Goal: Entertainment & Leisure: Consume media (video, audio)

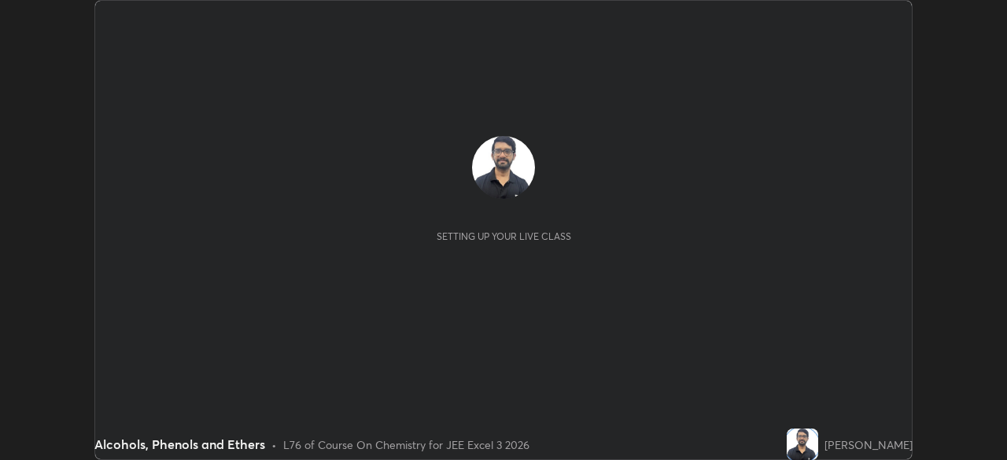
scroll to position [460, 1006]
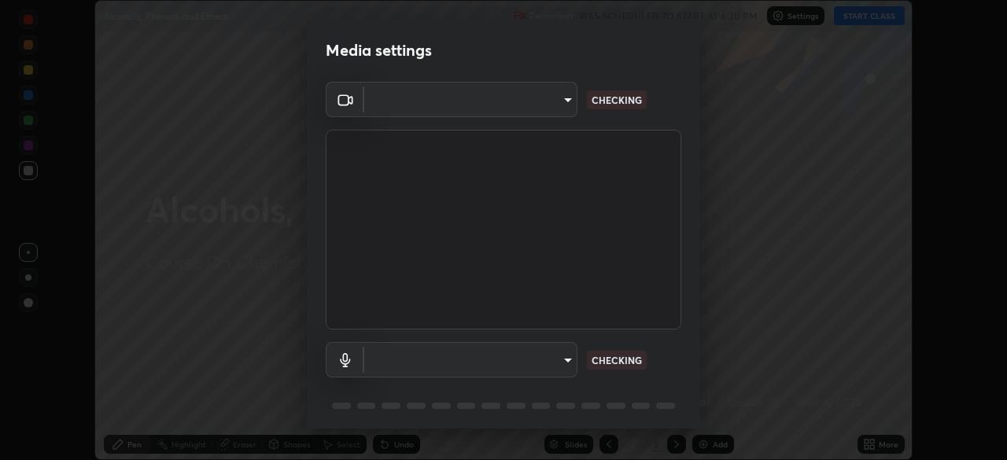
type input "b04d3f4aab0507a607fcb058103082b40897ea5b56942dd6fa8112f95d025699"
type input "communications"
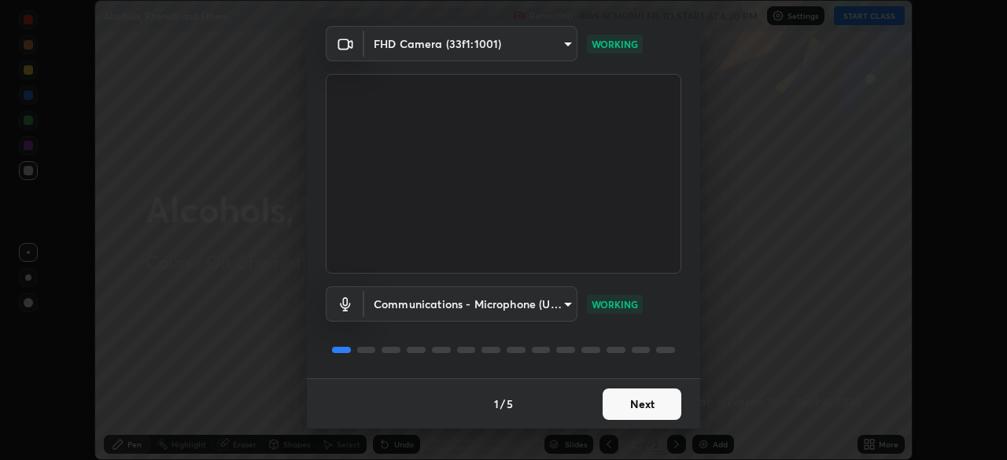
click at [636, 410] on button "Next" at bounding box center [641, 403] width 79 height 31
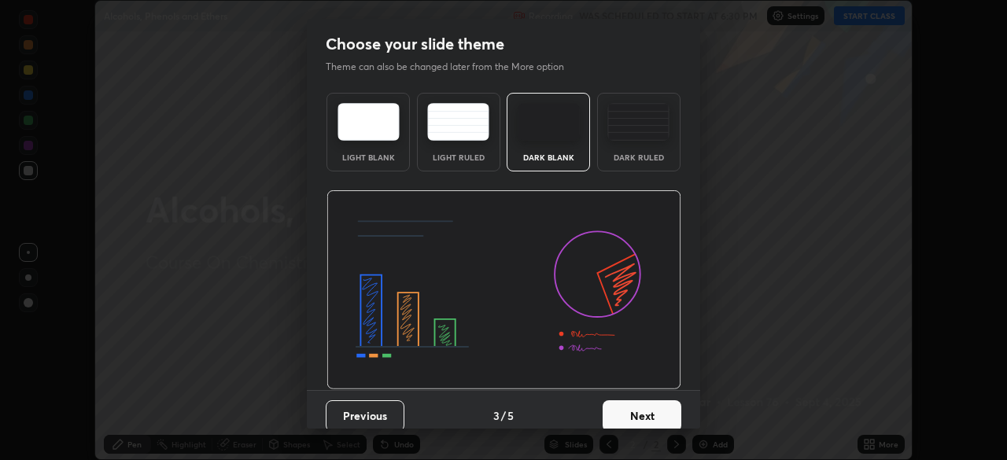
click at [635, 410] on button "Next" at bounding box center [641, 415] width 79 height 31
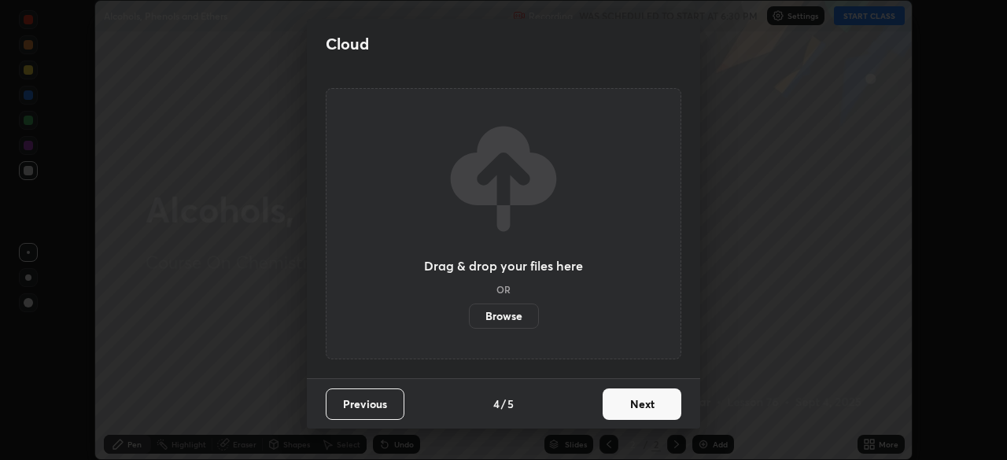
click at [634, 411] on button "Next" at bounding box center [641, 403] width 79 height 31
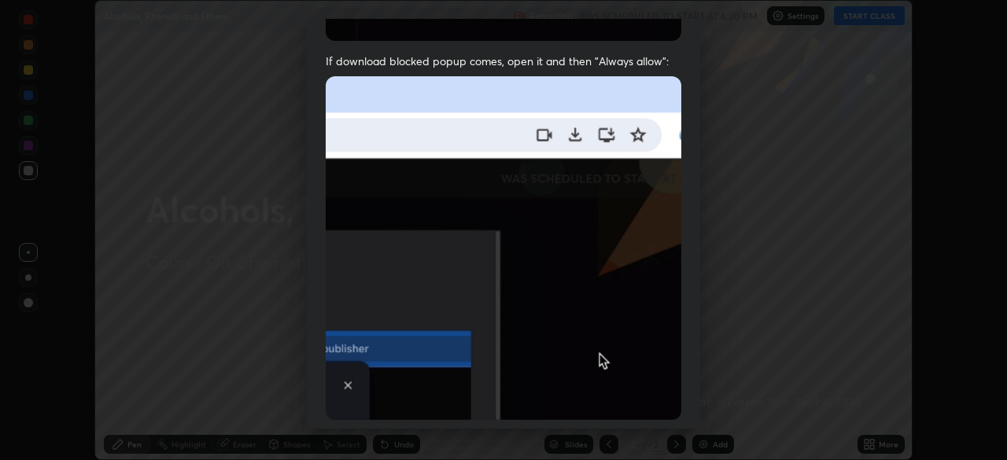
scroll to position [343, 0]
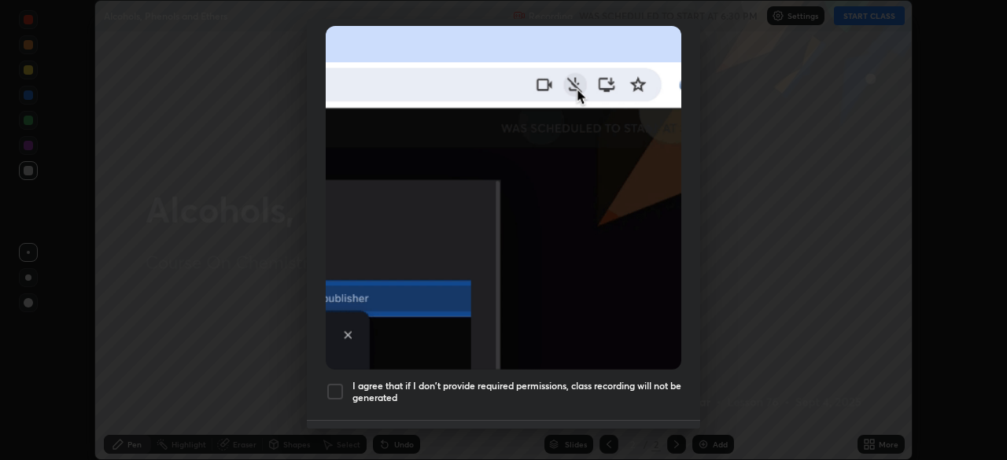
click at [333, 382] on div at bounding box center [335, 391] width 19 height 19
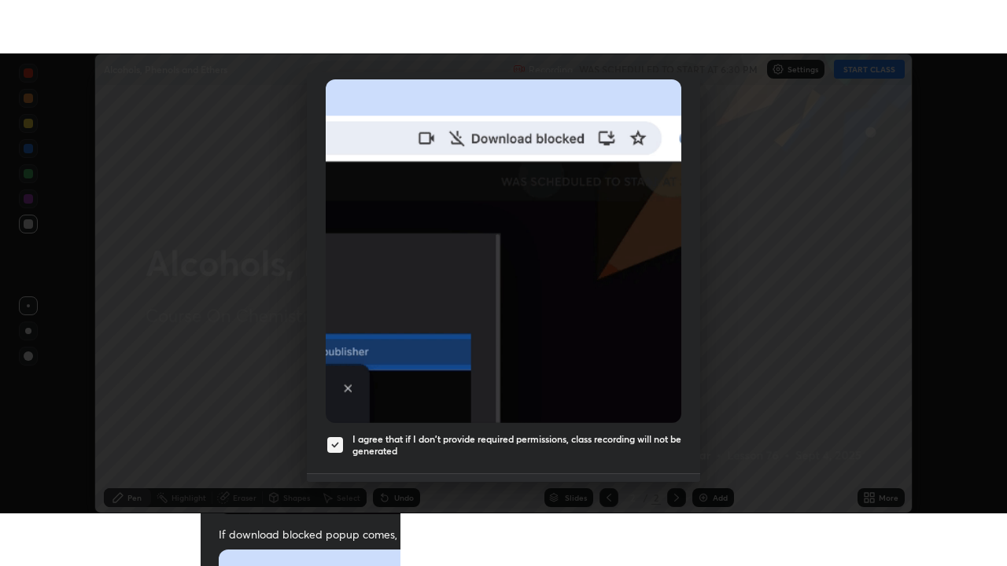
scroll to position [377, 0]
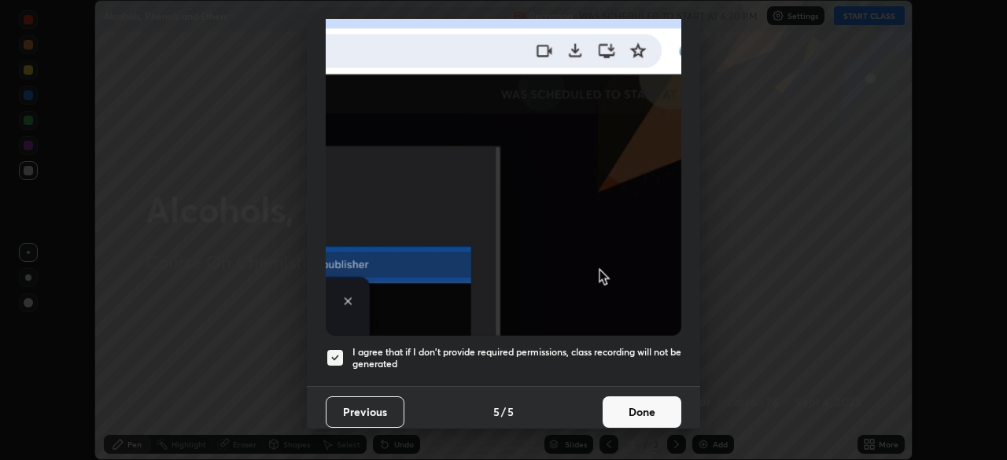
click at [630, 409] on button "Done" at bounding box center [641, 411] width 79 height 31
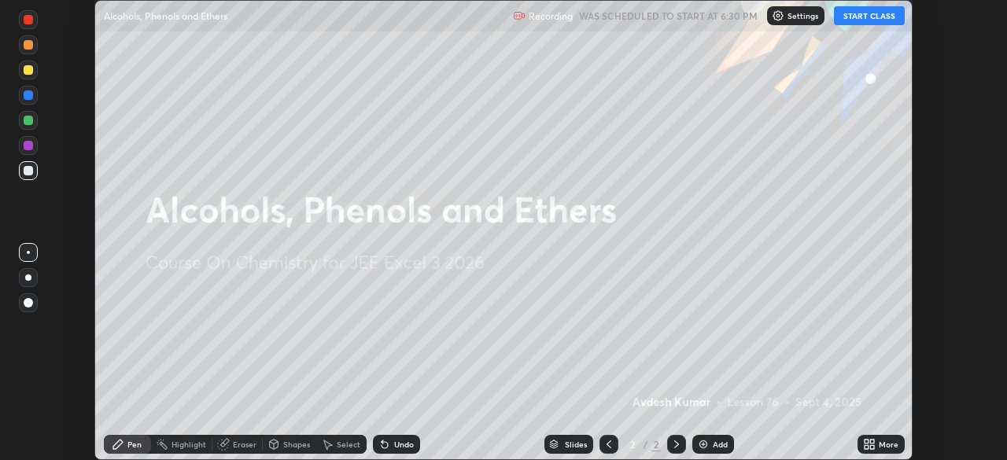
click at [870, 440] on icon at bounding box center [872, 442] width 4 height 4
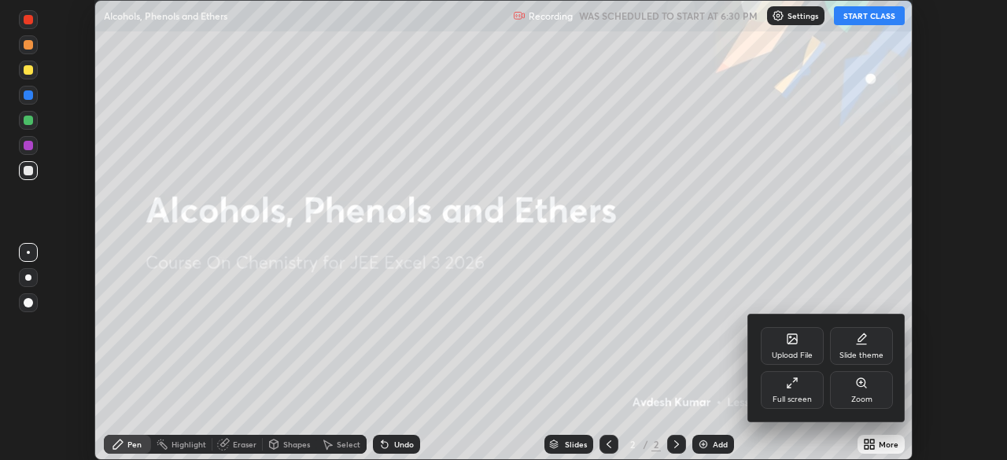
click at [790, 388] on icon at bounding box center [792, 383] width 13 height 13
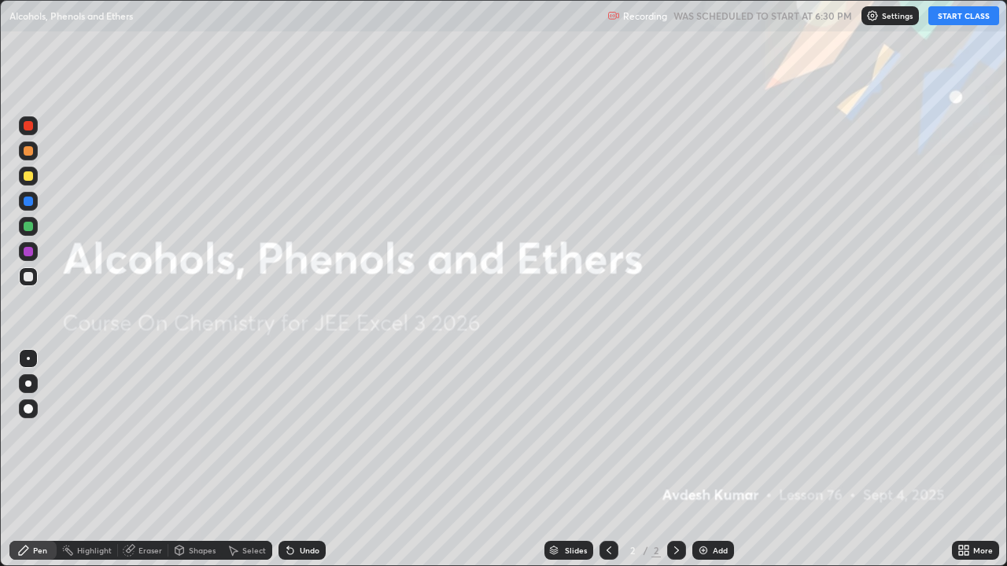
scroll to position [566, 1007]
click at [955, 17] on button "START CLASS" at bounding box center [963, 15] width 71 height 19
click at [25, 385] on div at bounding box center [28, 384] width 6 height 6
click at [708, 459] on div "Add" at bounding box center [713, 550] width 42 height 19
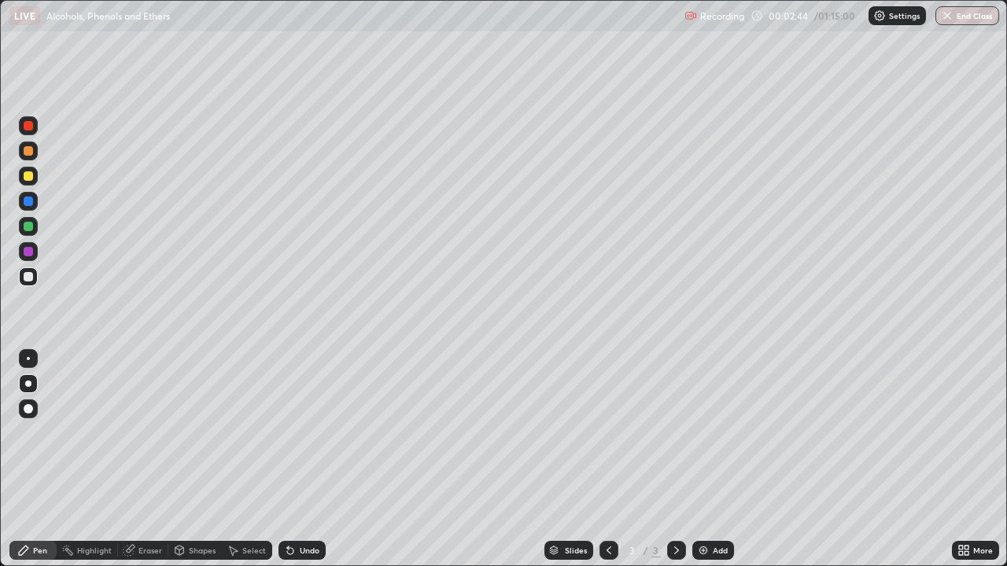
click at [28, 174] on div at bounding box center [28, 175] width 9 height 9
click at [29, 229] on div at bounding box center [28, 226] width 9 height 9
click at [32, 270] on div at bounding box center [28, 276] width 19 height 19
click at [302, 459] on div "Undo" at bounding box center [310, 551] width 20 height 8
click at [293, 459] on icon at bounding box center [290, 550] width 13 height 13
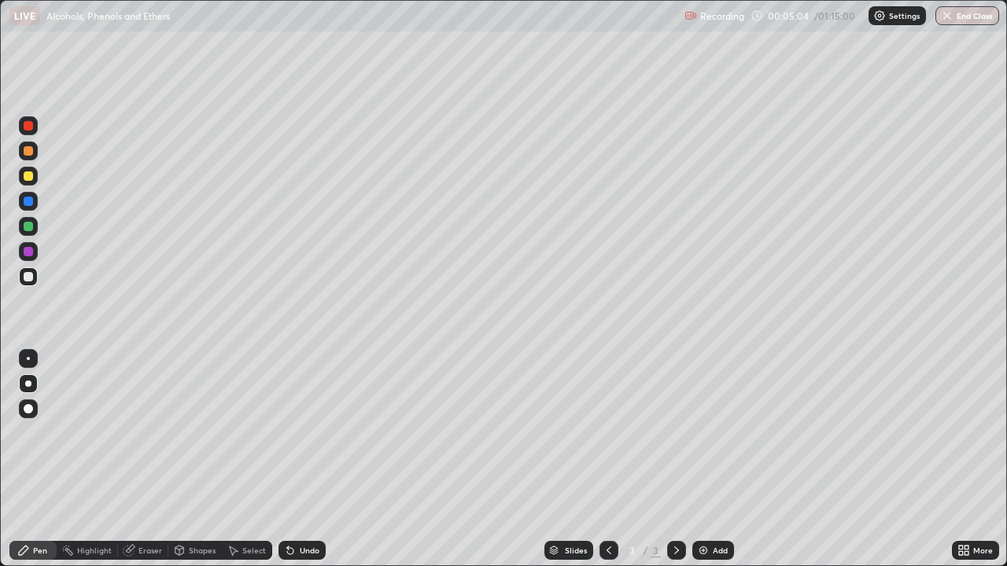
click at [294, 459] on div "Undo" at bounding box center [301, 550] width 47 height 19
click at [30, 182] on div at bounding box center [28, 176] width 19 height 19
click at [32, 276] on div at bounding box center [28, 276] width 9 height 9
click at [34, 178] on div at bounding box center [28, 176] width 19 height 19
click at [31, 280] on div at bounding box center [28, 276] width 9 height 9
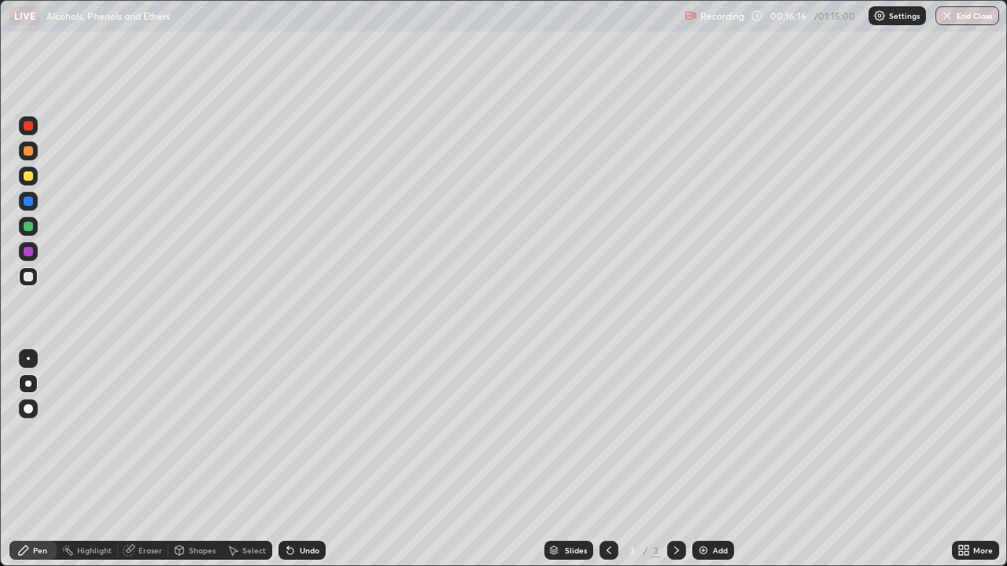
click at [33, 284] on div at bounding box center [28, 276] width 19 height 19
click at [711, 459] on div "Add" at bounding box center [713, 550] width 42 height 19
click at [300, 459] on div "Undo" at bounding box center [310, 551] width 20 height 8
click at [31, 178] on div at bounding box center [28, 175] width 9 height 9
click at [278, 459] on div "Undo" at bounding box center [301, 550] width 47 height 19
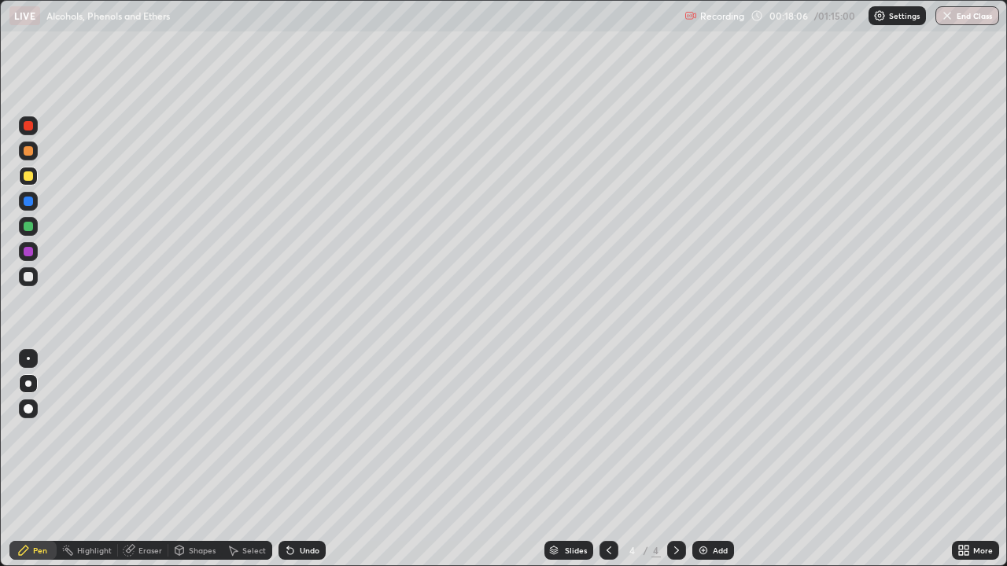
click at [290, 459] on icon at bounding box center [290, 550] width 13 height 13
click at [28, 459] on icon at bounding box center [23, 550] width 9 height 9
click at [29, 277] on div at bounding box center [28, 276] width 9 height 9
click at [311, 459] on div "Undo" at bounding box center [301, 550] width 47 height 19
click at [28, 179] on div at bounding box center [28, 175] width 9 height 9
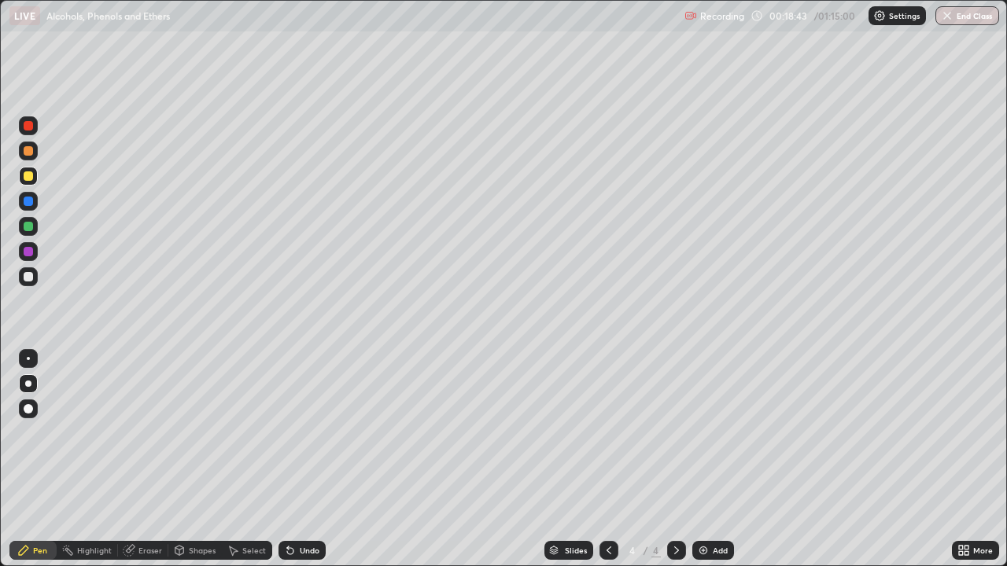
click at [34, 276] on div at bounding box center [28, 276] width 19 height 19
click at [30, 229] on div at bounding box center [28, 226] width 9 height 9
click at [21, 276] on div at bounding box center [28, 276] width 19 height 19
click at [701, 459] on div "Add" at bounding box center [713, 550] width 42 height 19
click at [28, 177] on div at bounding box center [28, 175] width 9 height 9
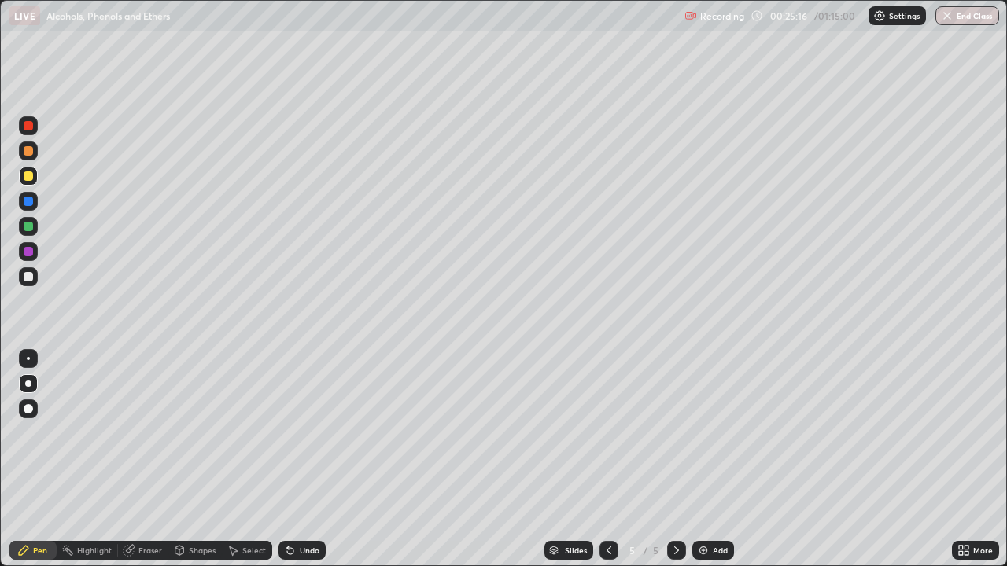
click at [293, 459] on icon at bounding box center [290, 550] width 13 height 13
click at [31, 285] on div at bounding box center [28, 276] width 19 height 19
click at [300, 459] on div "Undo" at bounding box center [301, 550] width 47 height 19
click at [290, 459] on icon at bounding box center [290, 551] width 6 height 6
click at [30, 178] on div at bounding box center [28, 175] width 9 height 9
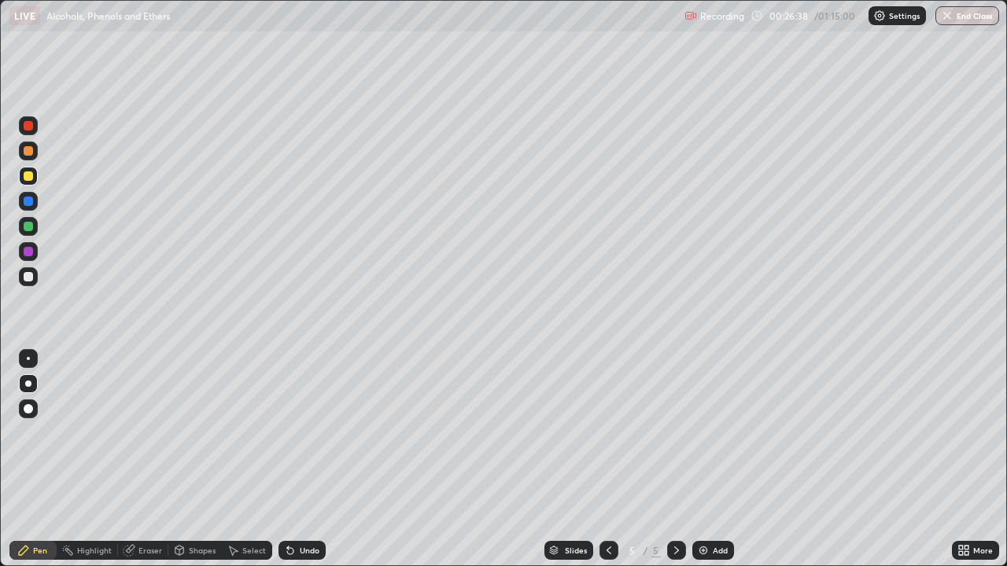
click at [28, 274] on div at bounding box center [28, 276] width 9 height 9
